Goal: Transaction & Acquisition: Purchase product/service

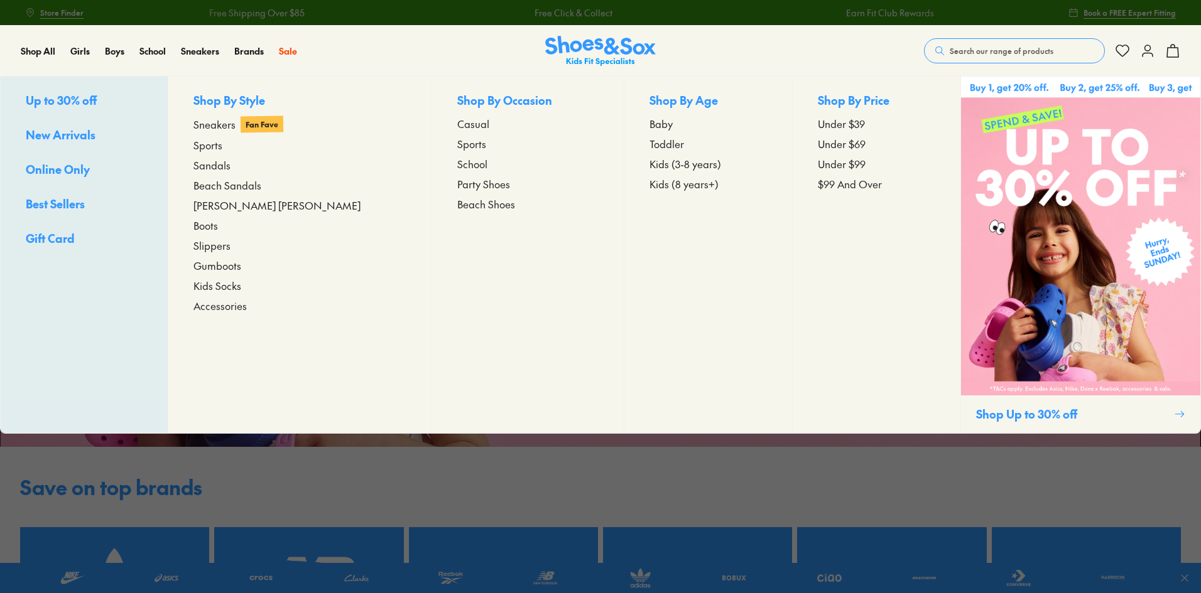
click at [224, 204] on span "[PERSON_NAME] [PERSON_NAME]" at bounding box center [276, 205] width 167 height 15
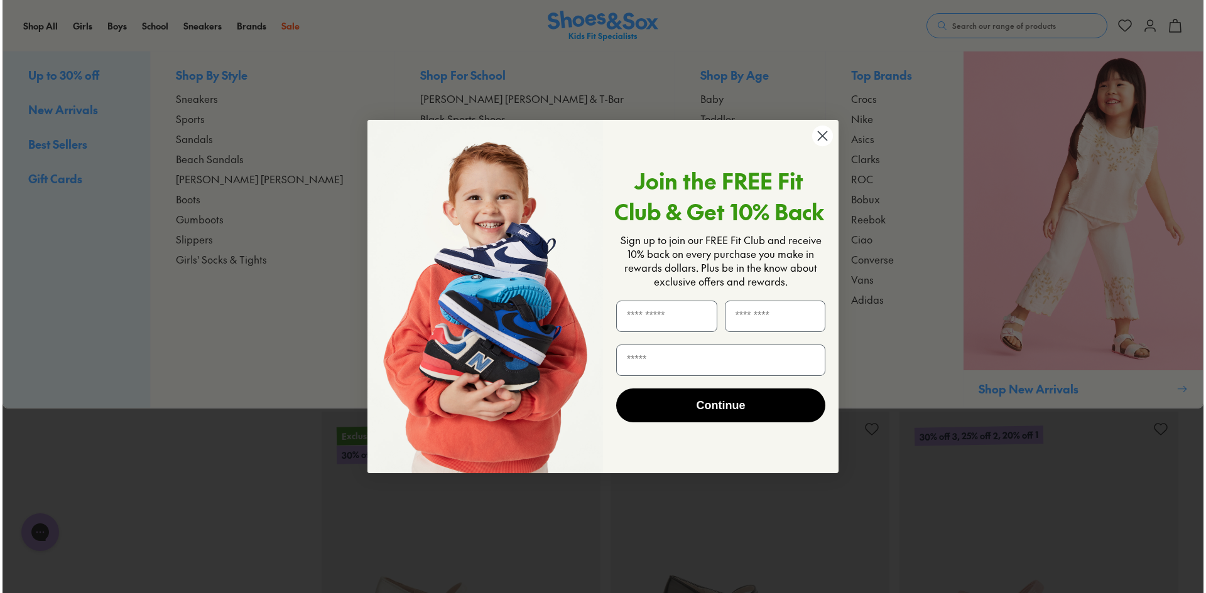
scroll to position [1385, 0]
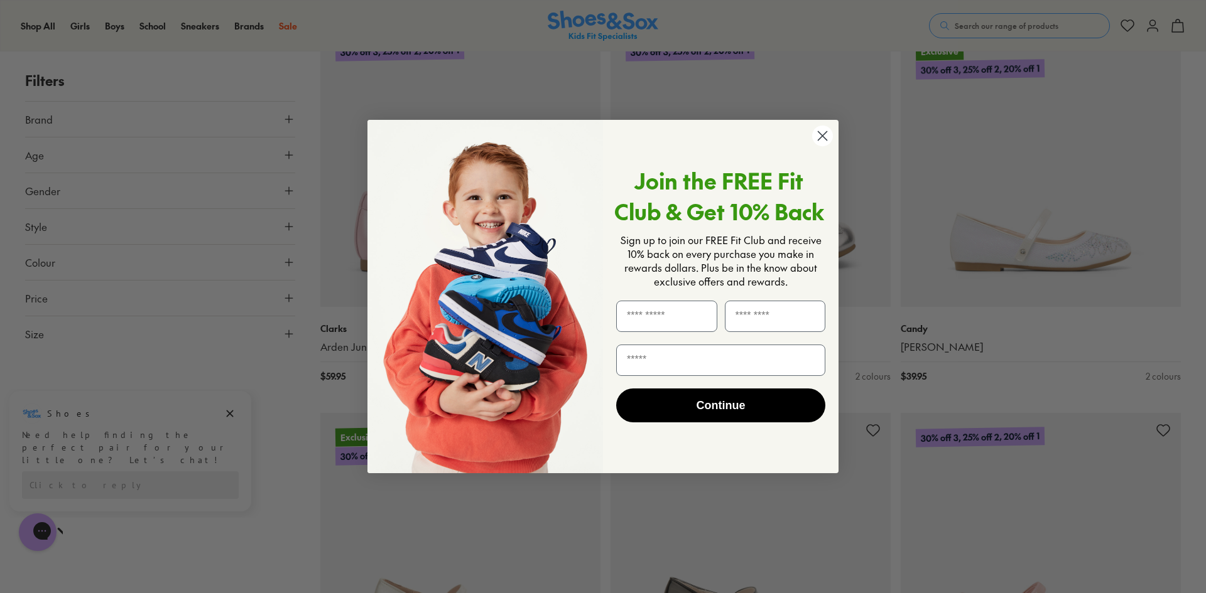
click at [821, 141] on circle "Close dialog" at bounding box center [822, 136] width 21 height 21
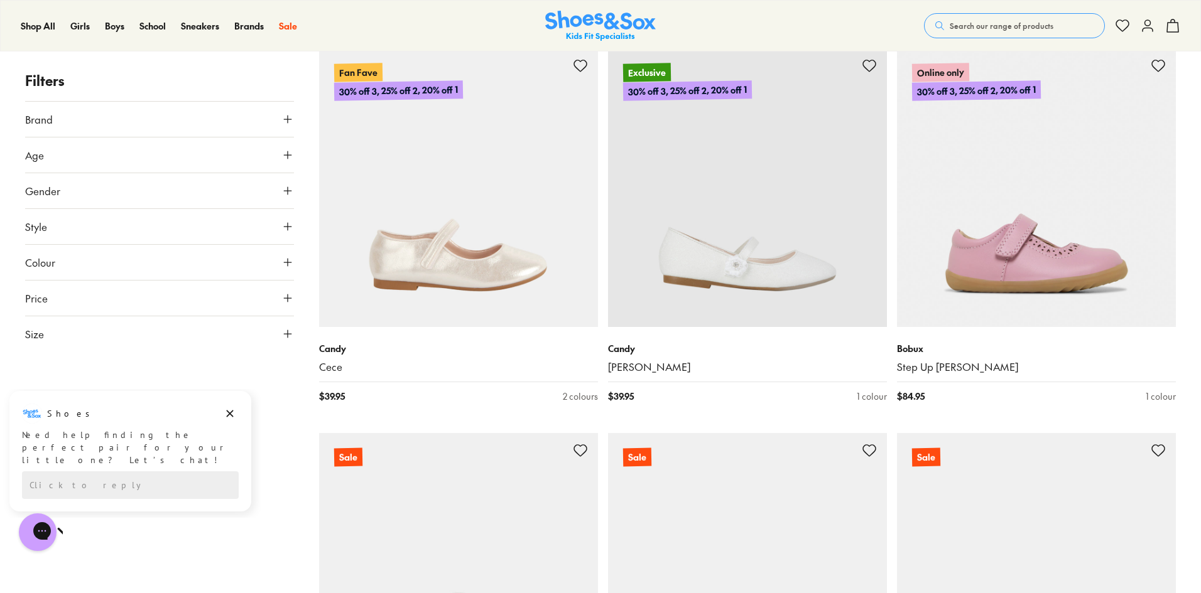
scroll to position [2261, 0]
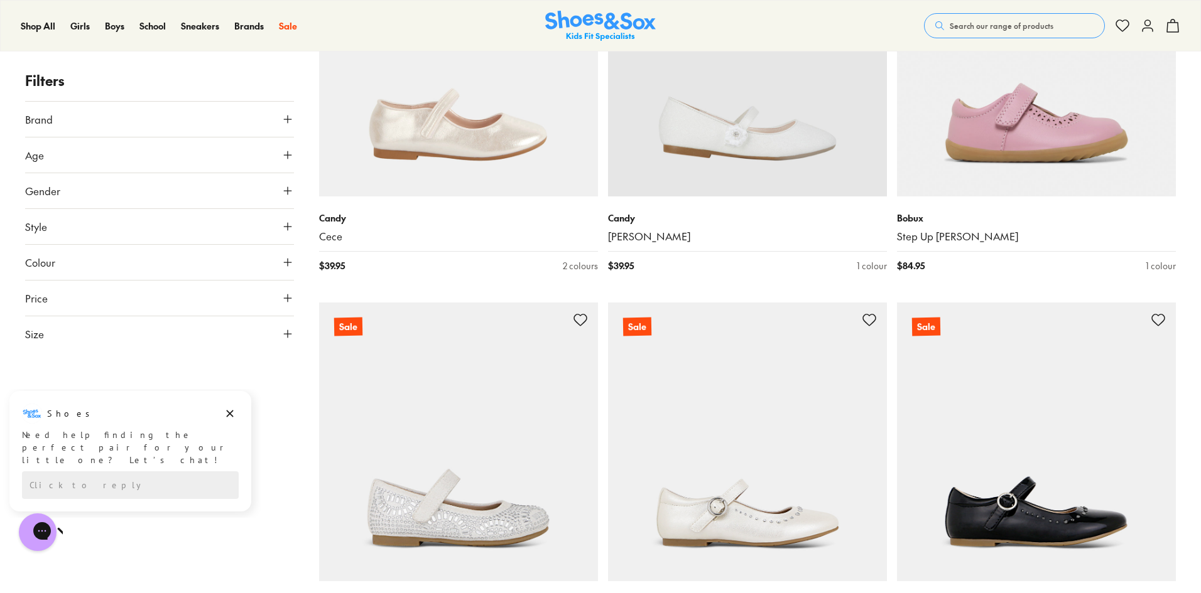
click at [93, 266] on button "Colour" at bounding box center [159, 262] width 269 height 35
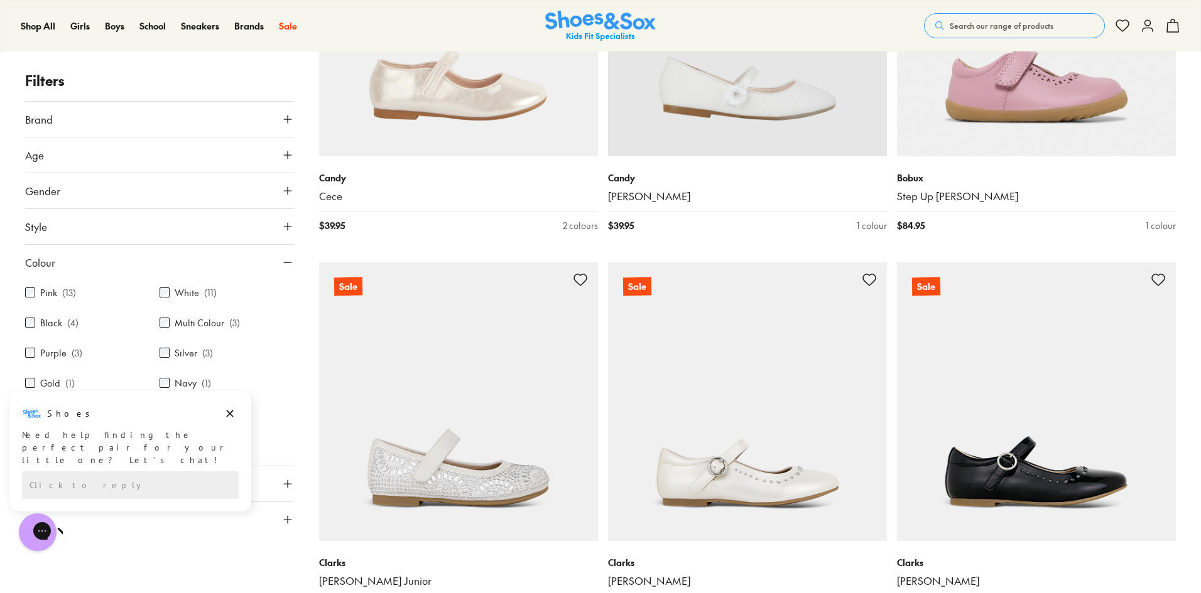
scroll to position [2324, 0]
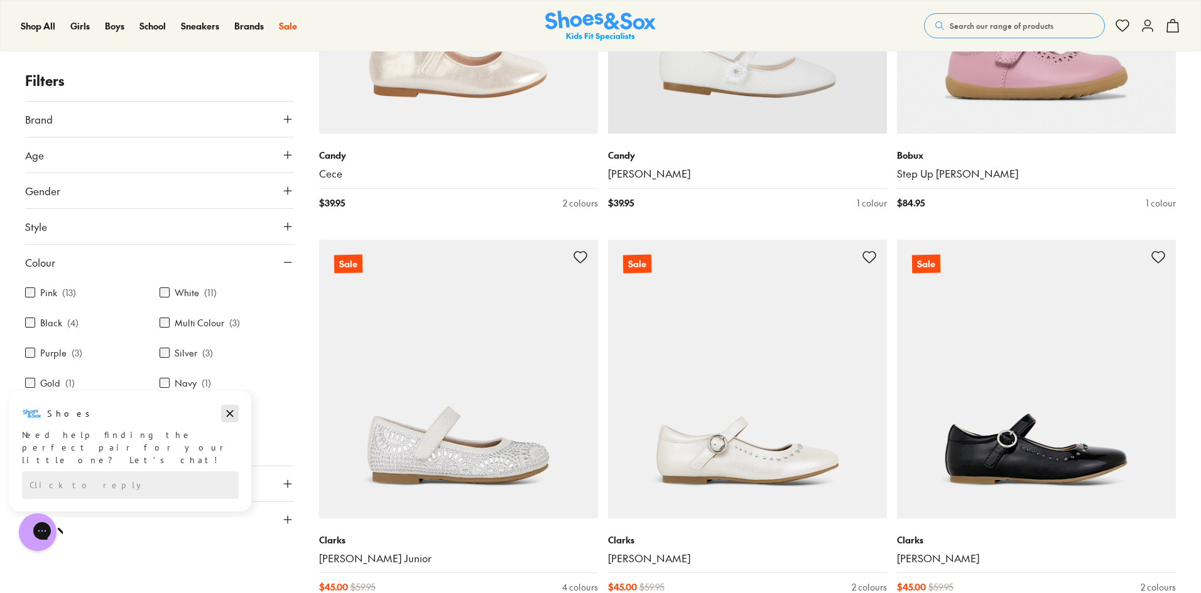
click at [232, 416] on icon "Dismiss campaign" at bounding box center [230, 414] width 7 height 7
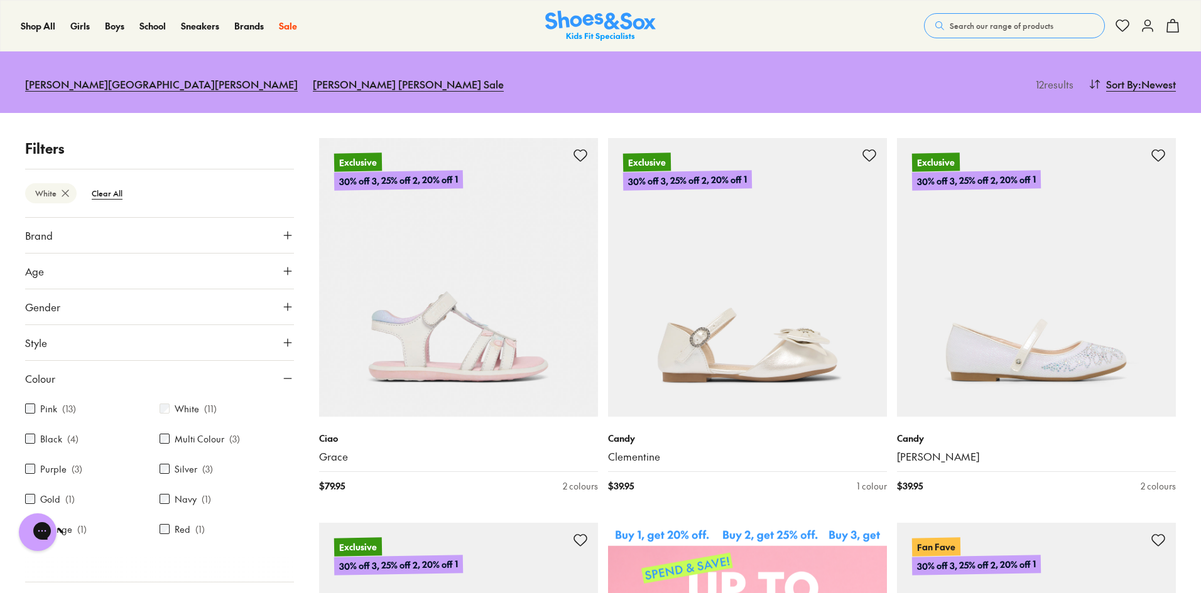
scroll to position [251, 0]
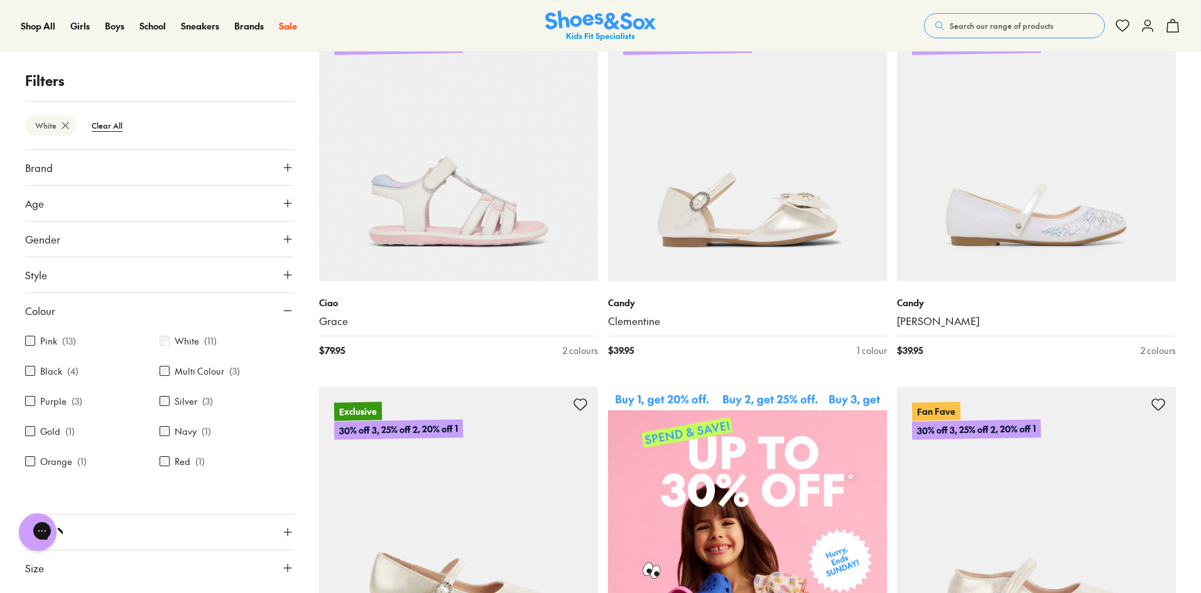
scroll to position [101, 0]
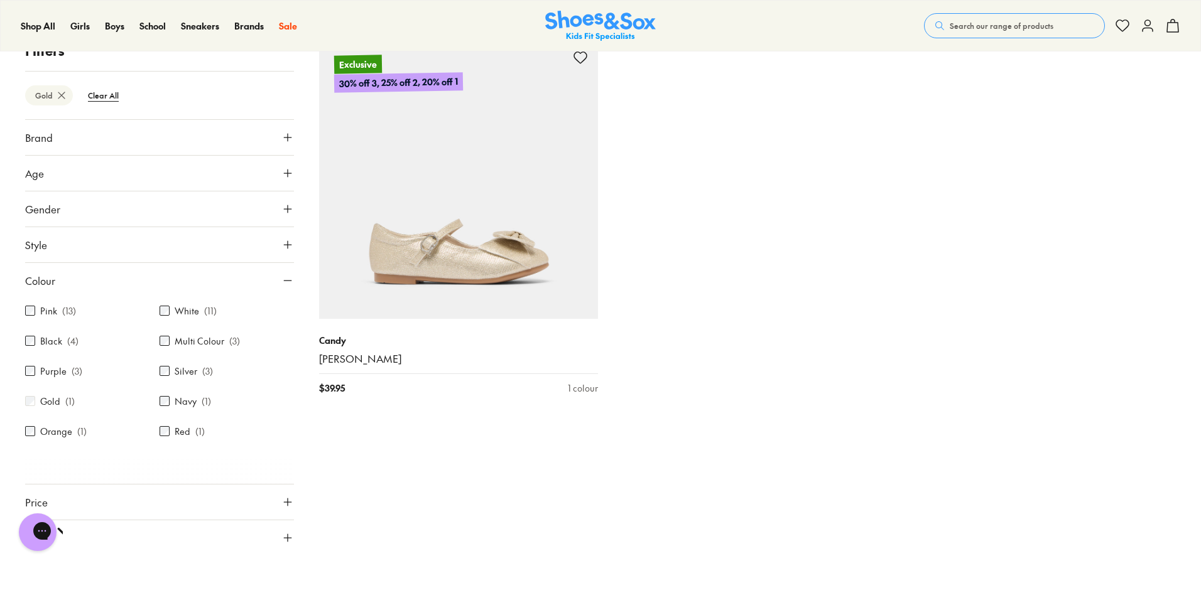
scroll to position [227, 0]
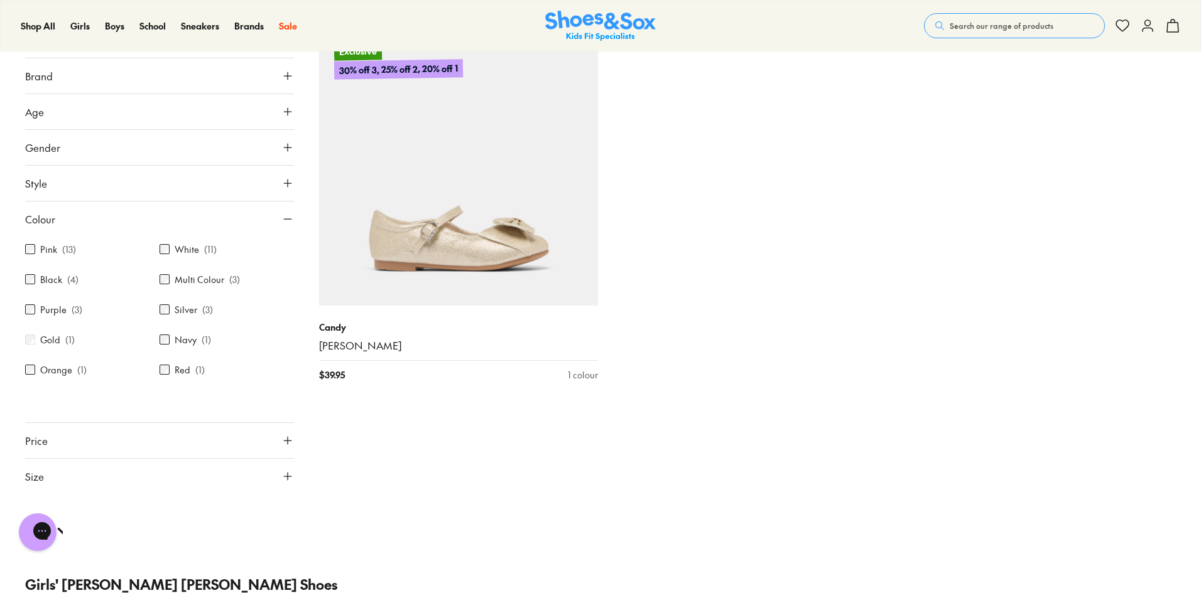
scroll to position [101, 0]
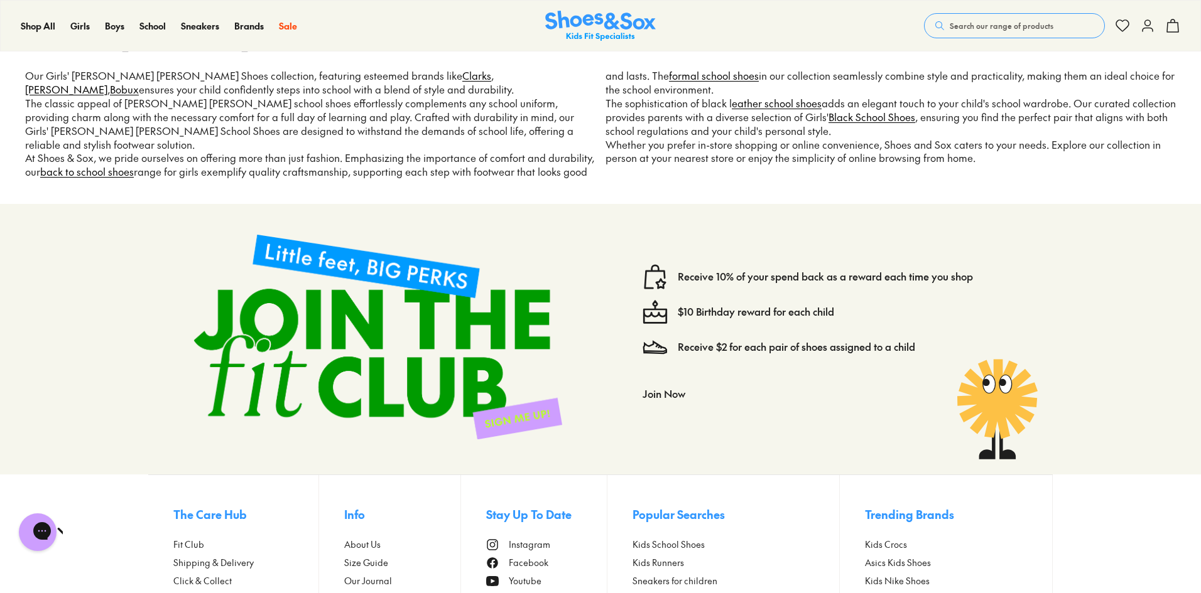
scroll to position [1135, 0]
